Goal: Check status: Check status

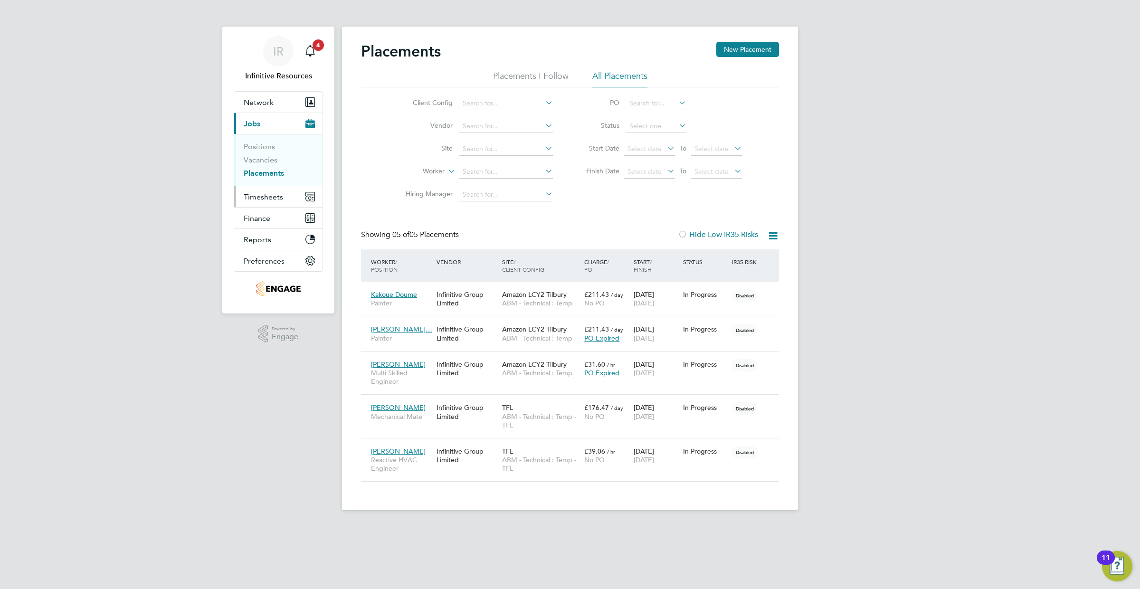
click at [256, 198] on span "Timesheets" at bounding box center [263, 196] width 39 height 9
drag, startPoint x: 261, startPoint y: 168, endPoint x: 266, endPoint y: 167, distance: 4.8
click at [261, 168] on link "Timesheets" at bounding box center [263, 167] width 39 height 9
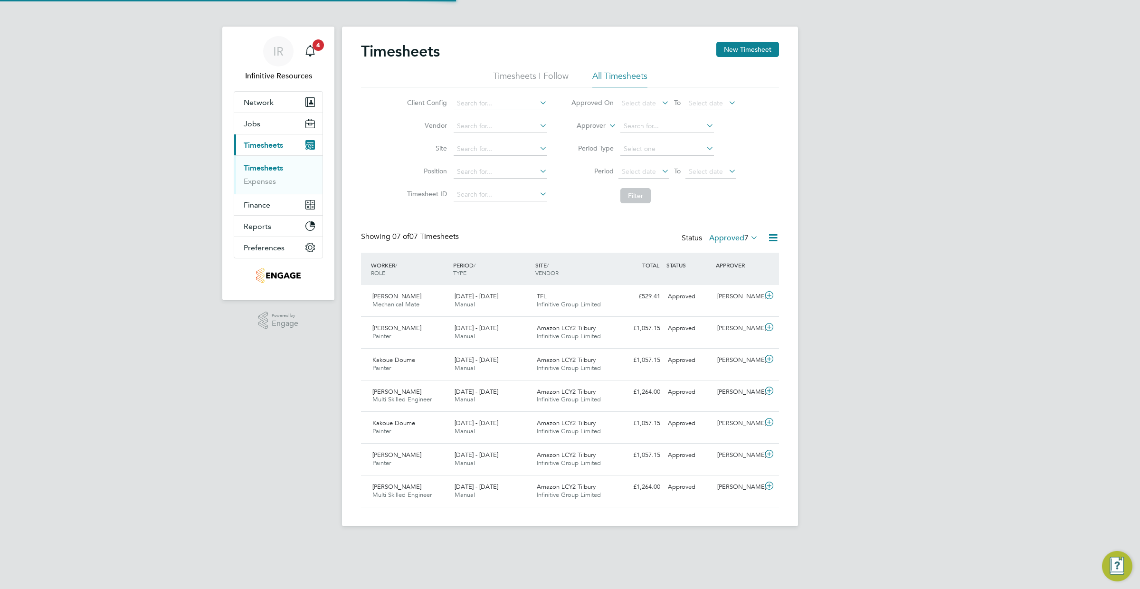
scroll to position [5, 5]
click at [736, 232] on div "Status Approved 7" at bounding box center [721, 238] width 78 height 13
click at [737, 234] on label "Approved 7" at bounding box center [733, 238] width 49 height 10
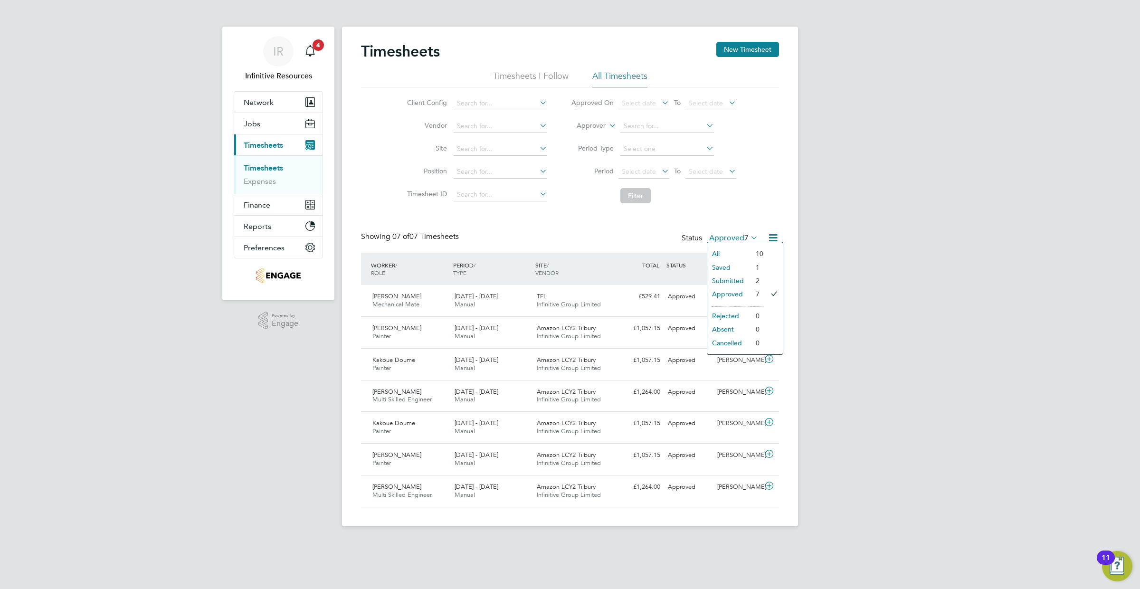
click at [740, 276] on li "Submitted" at bounding box center [729, 280] width 44 height 13
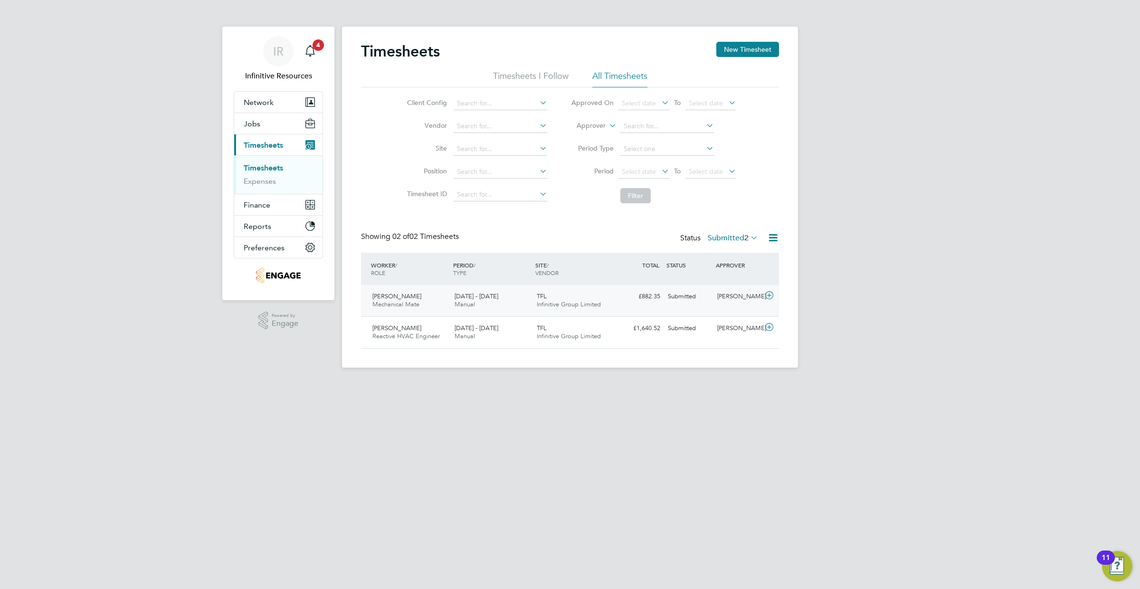
click at [656, 300] on div "£882.35 Submitted" at bounding box center [639, 297] width 49 height 16
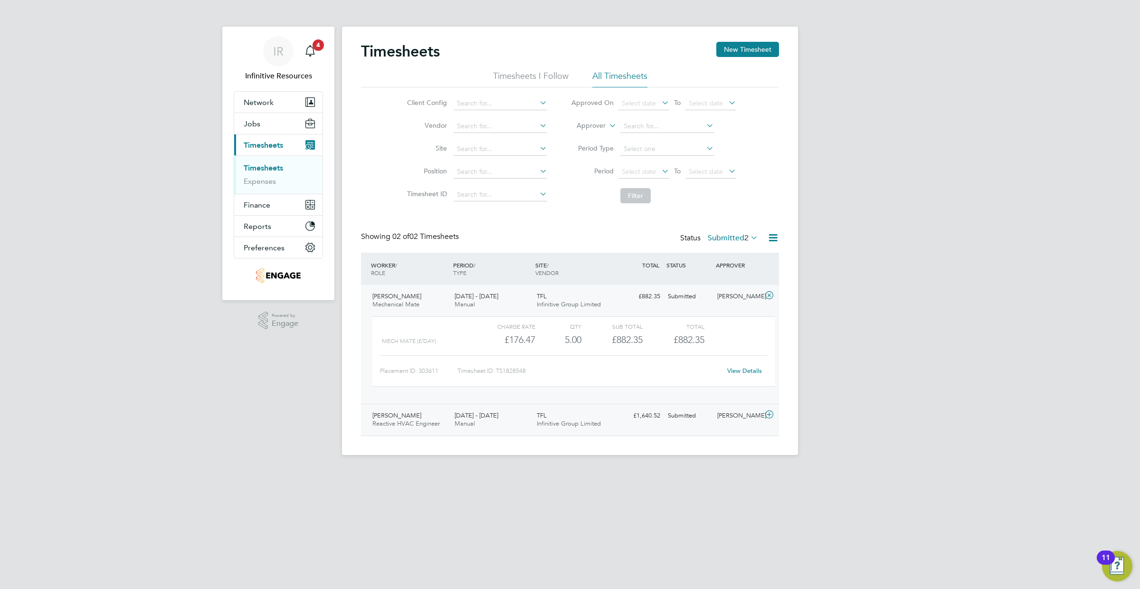
click at [721, 417] on div "[PERSON_NAME]" at bounding box center [737, 416] width 49 height 16
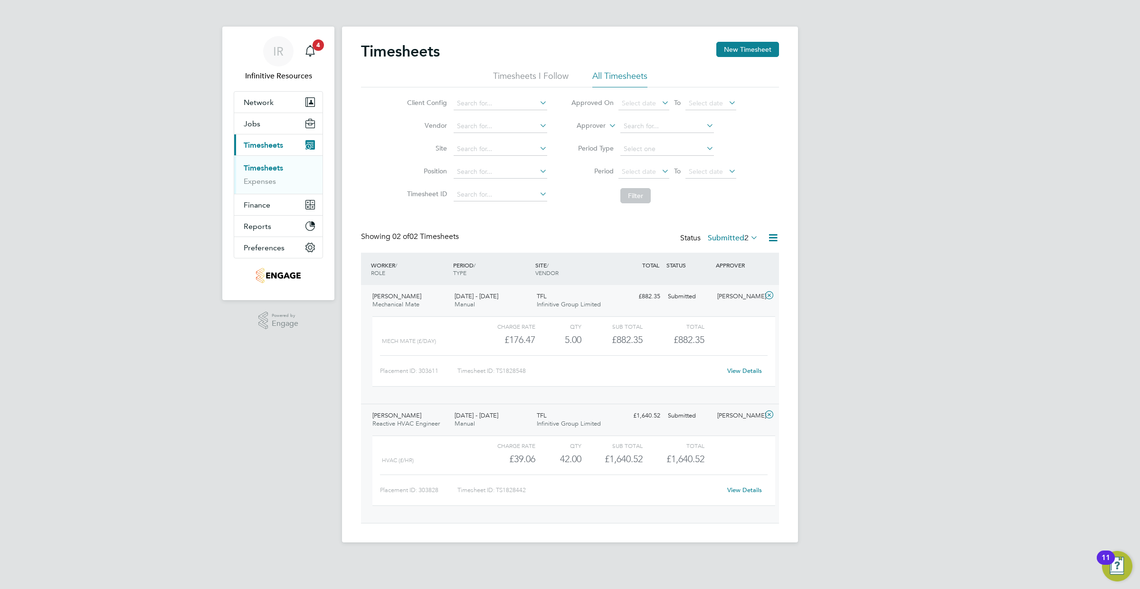
click at [749, 371] on link "View Details" at bounding box center [744, 371] width 35 height 8
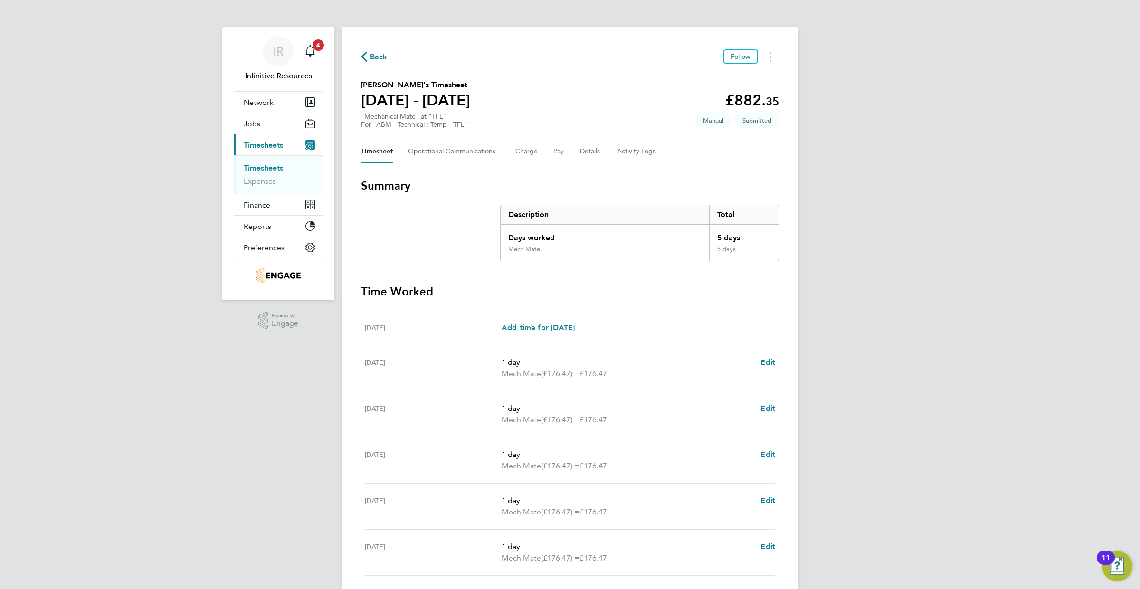
click at [382, 55] on span "Back" at bounding box center [379, 56] width 18 height 11
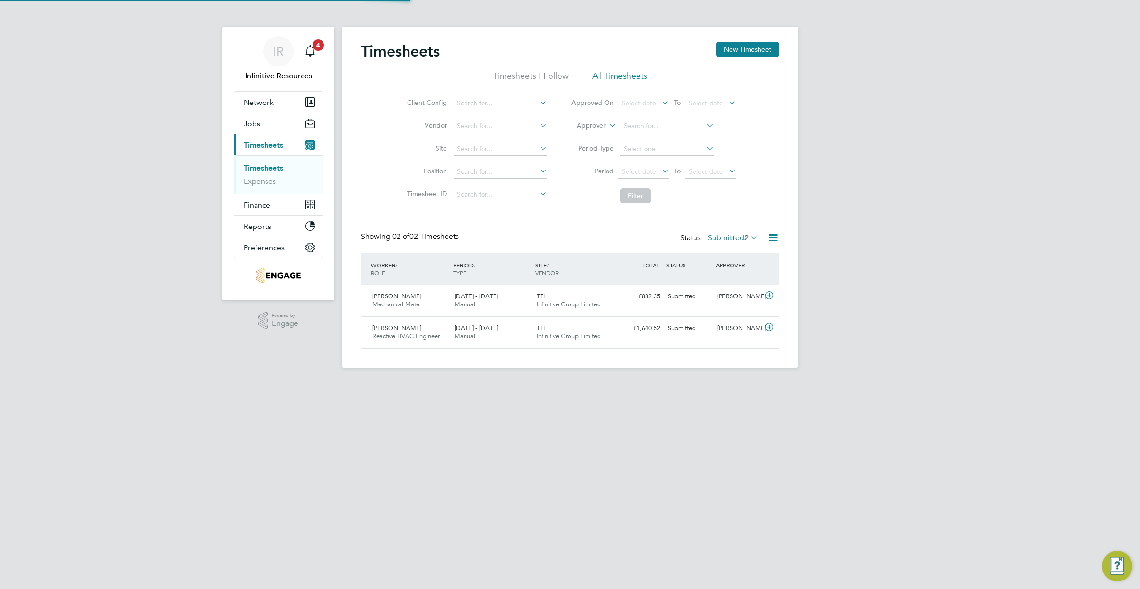
scroll to position [24, 82]
click at [749, 237] on icon at bounding box center [749, 237] width 0 height 13
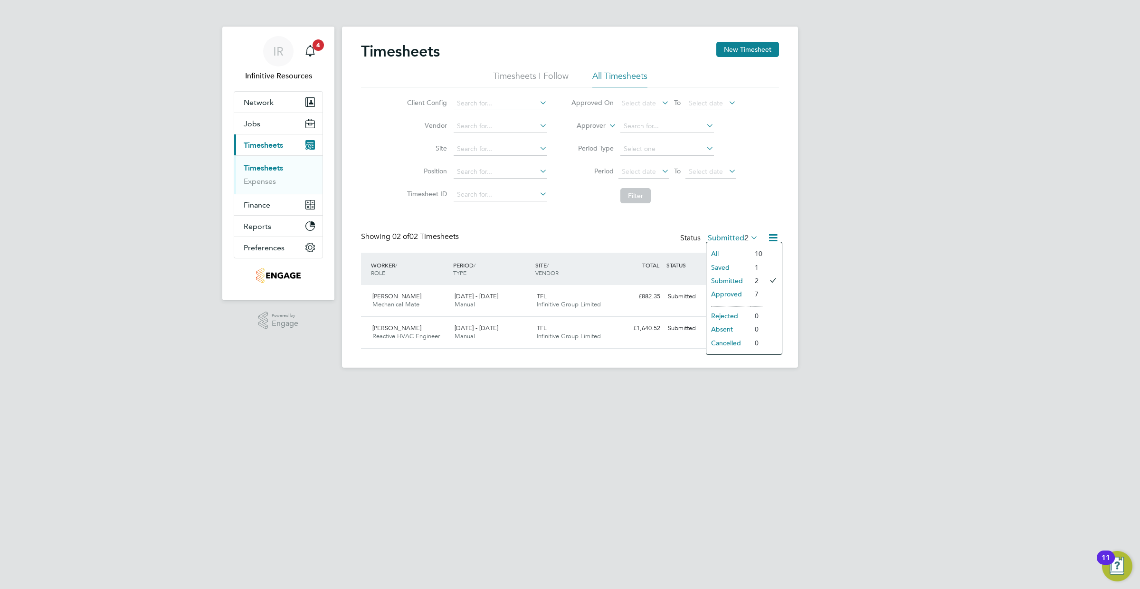
click at [733, 268] on li "Saved" at bounding box center [728, 267] width 44 height 13
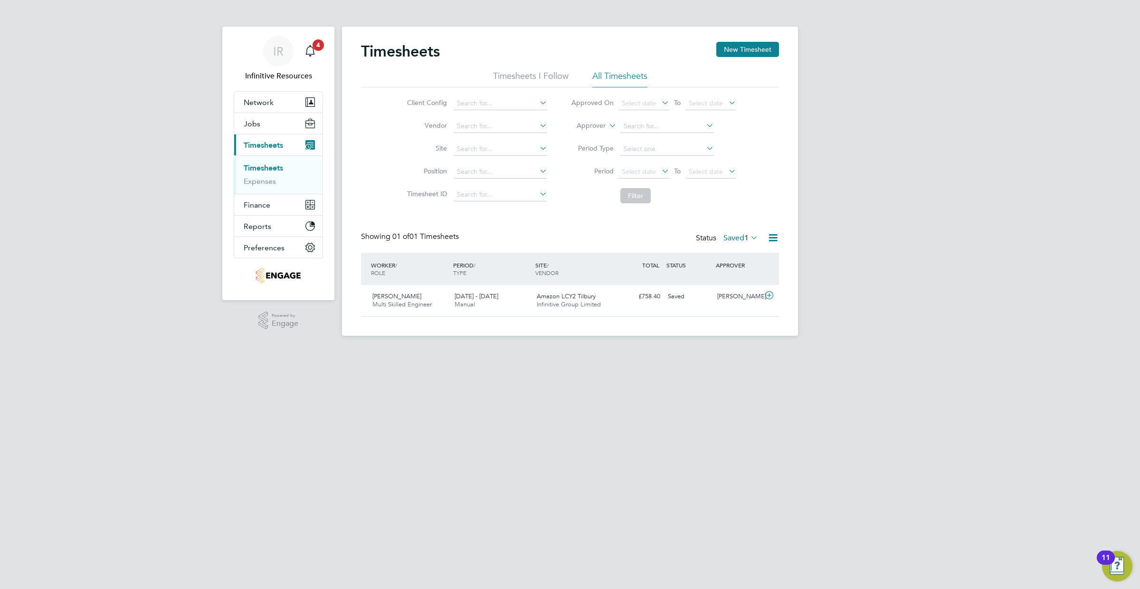
click at [739, 239] on label "Saved 1" at bounding box center [740, 238] width 35 height 10
click at [740, 267] on li "Saved" at bounding box center [736, 267] width 44 height 13
click at [725, 294] on div "Robert Ince" at bounding box center [737, 297] width 49 height 16
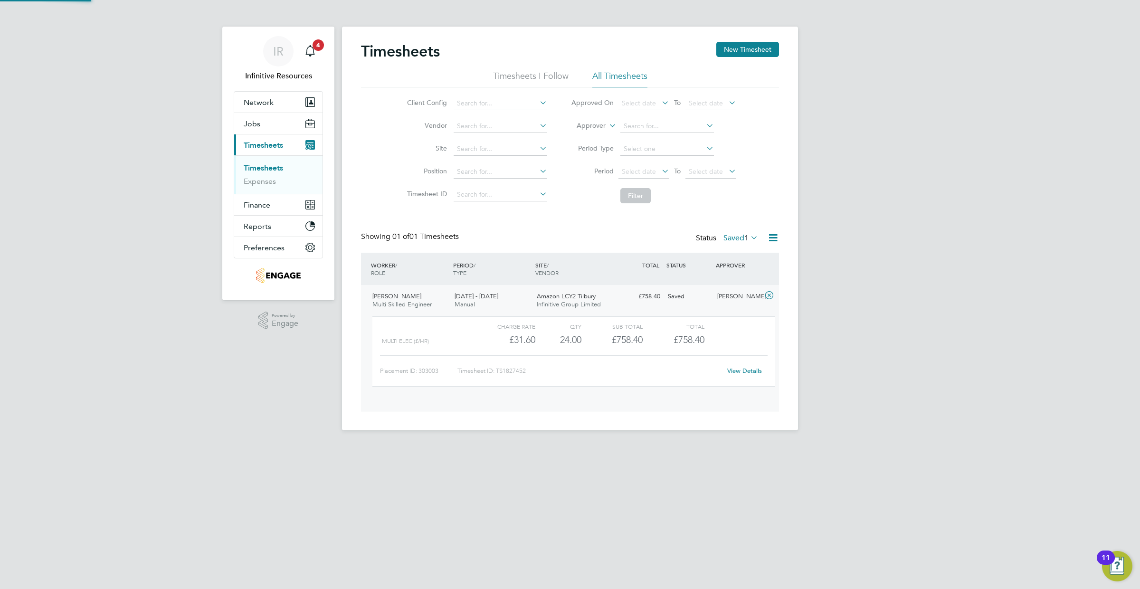
scroll to position [16, 93]
click at [725, 294] on div "Robert Ince" at bounding box center [737, 297] width 49 height 16
